Goal: Transaction & Acquisition: Purchase product/service

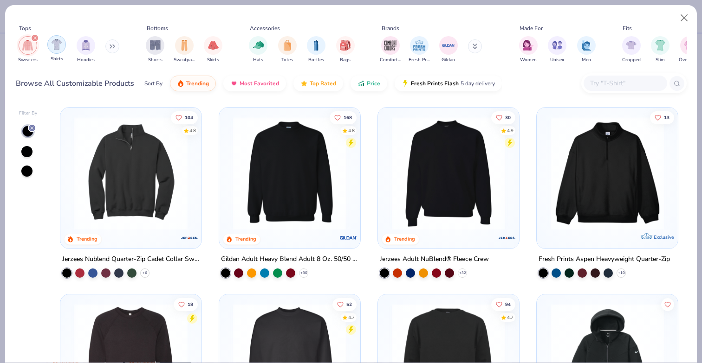
click at [54, 46] on img "filter for Shirts" at bounding box center [57, 44] width 11 height 11
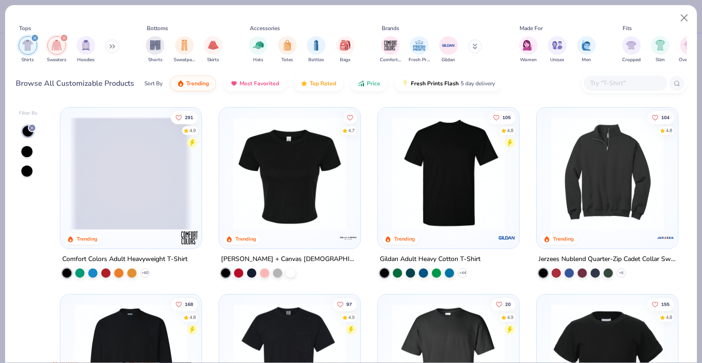
click at [63, 38] on icon "filter for Sweaters" at bounding box center [64, 38] width 3 height 3
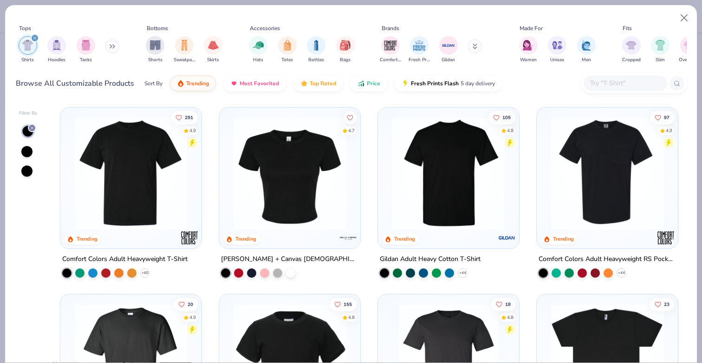
click at [138, 213] on img at bounding box center [131, 173] width 123 height 113
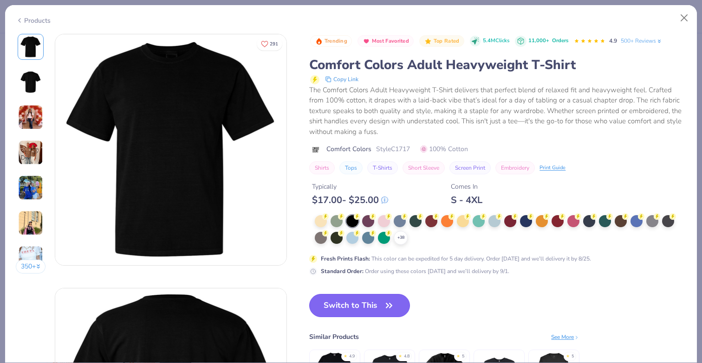
click at [368, 310] on button "Switch to This" at bounding box center [359, 305] width 101 height 23
